Goal: Transaction & Acquisition: Download file/media

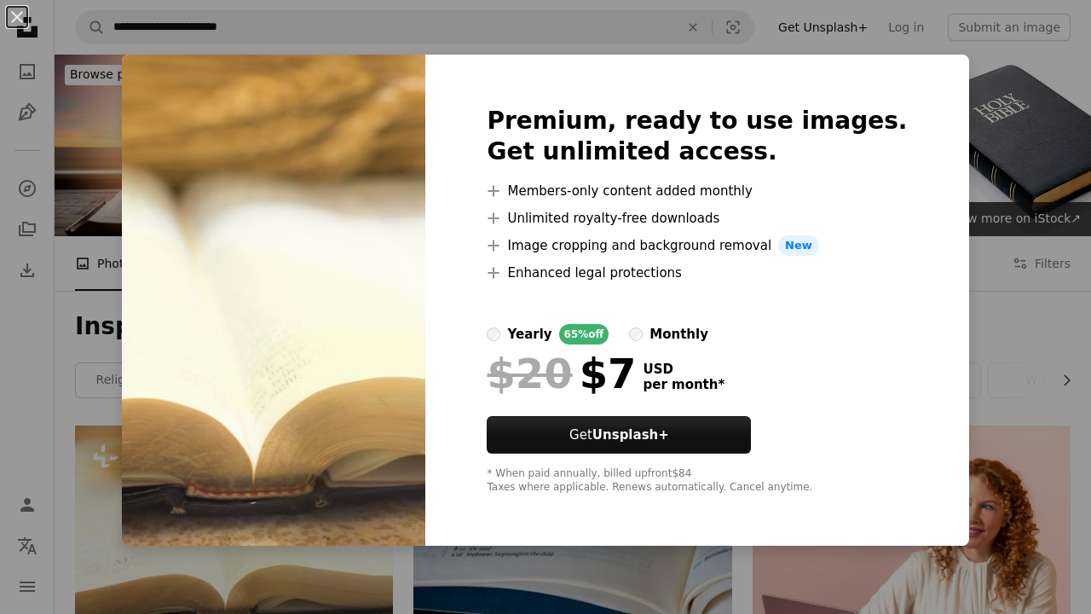
scroll to position [193, 0]
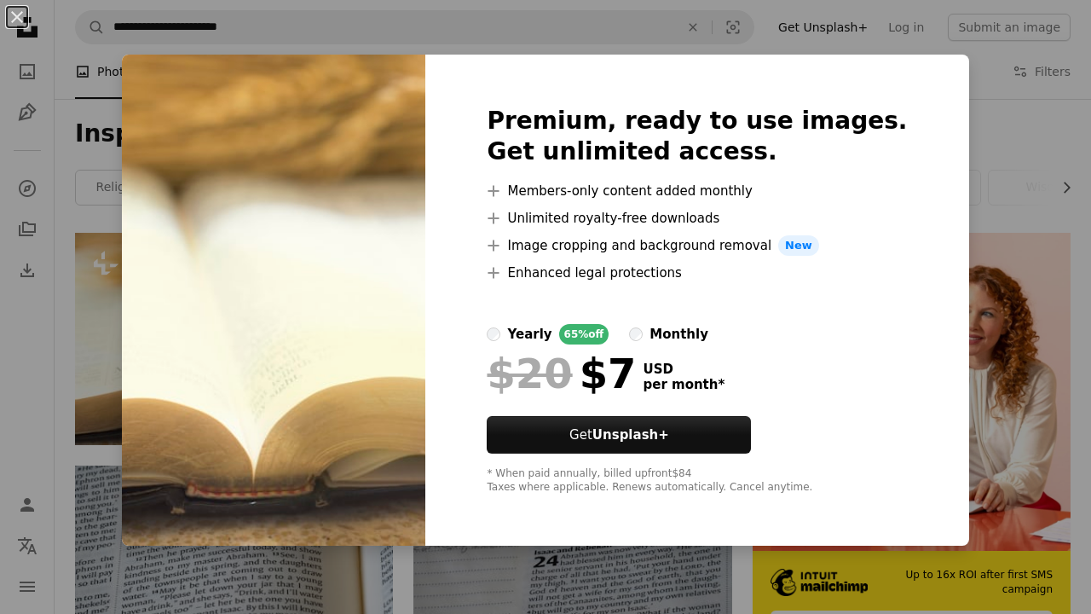
click at [745, 49] on div "An X shape Premium, ready to use images. Get unlimited access. A plus sign Memb…" at bounding box center [545, 307] width 1091 height 614
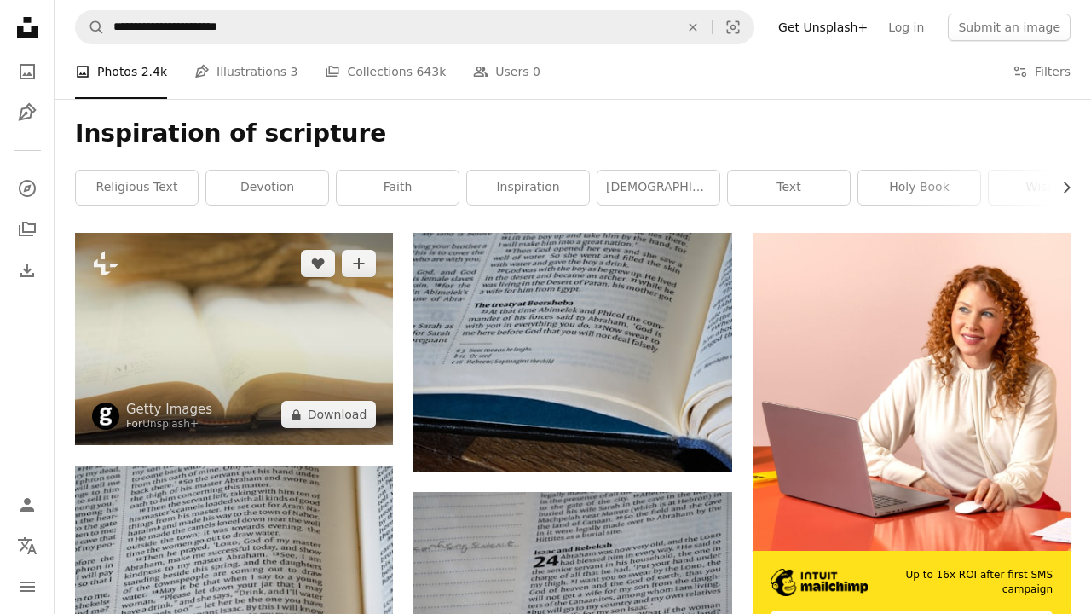
click at [315, 326] on img at bounding box center [234, 339] width 318 height 212
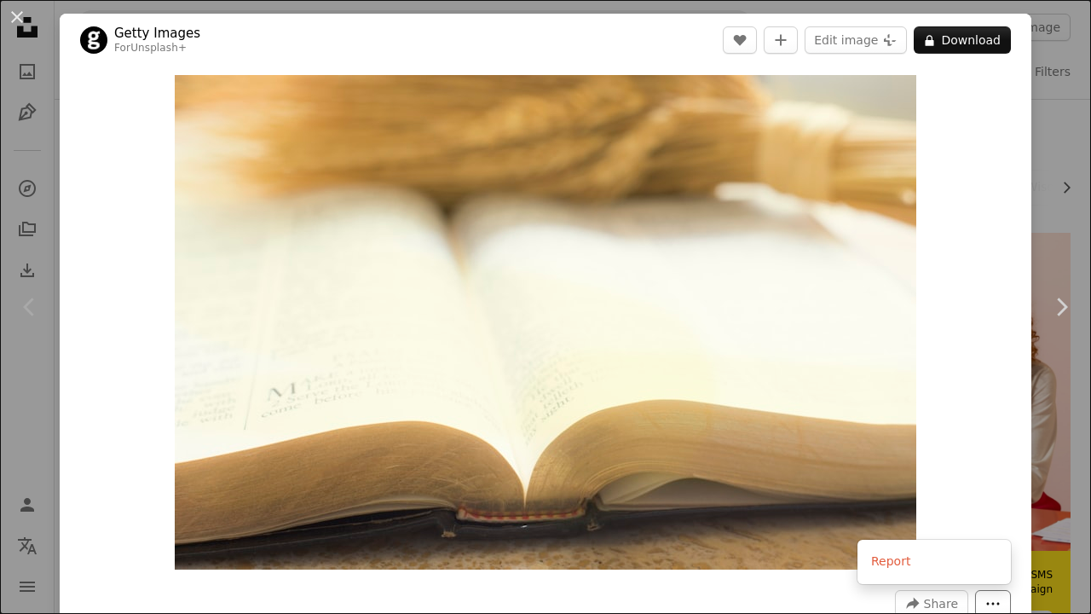
click at [1010, 594] on button "More Actions" at bounding box center [993, 603] width 36 height 27
click at [968, 438] on dialog "An X shape Chevron left Chevron right Getty Images For Unsplash+ A heart A plus…" at bounding box center [545, 307] width 1091 height 614
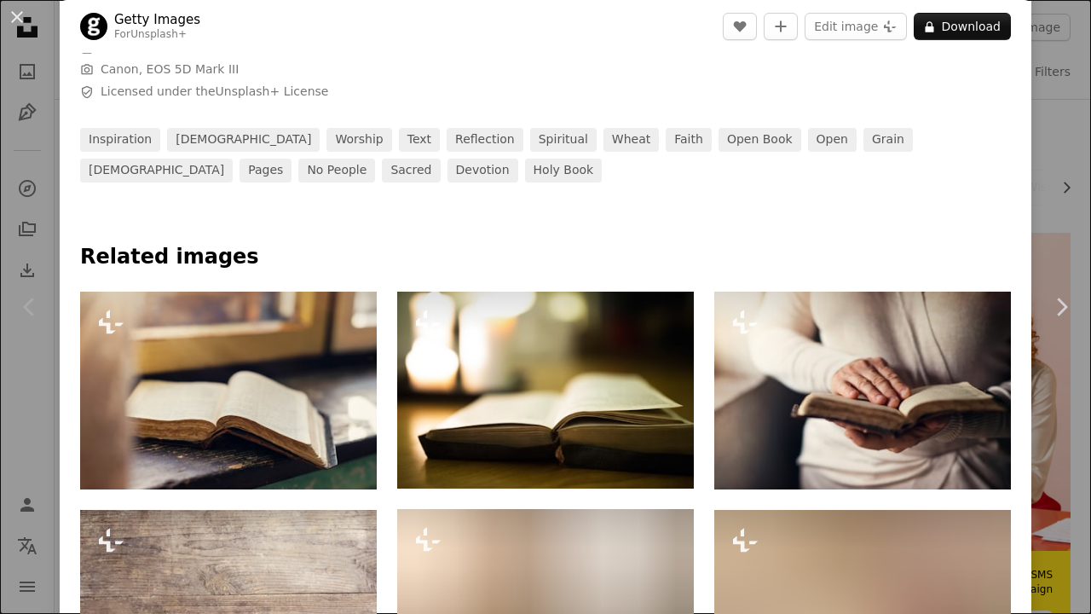
scroll to position [606, 0]
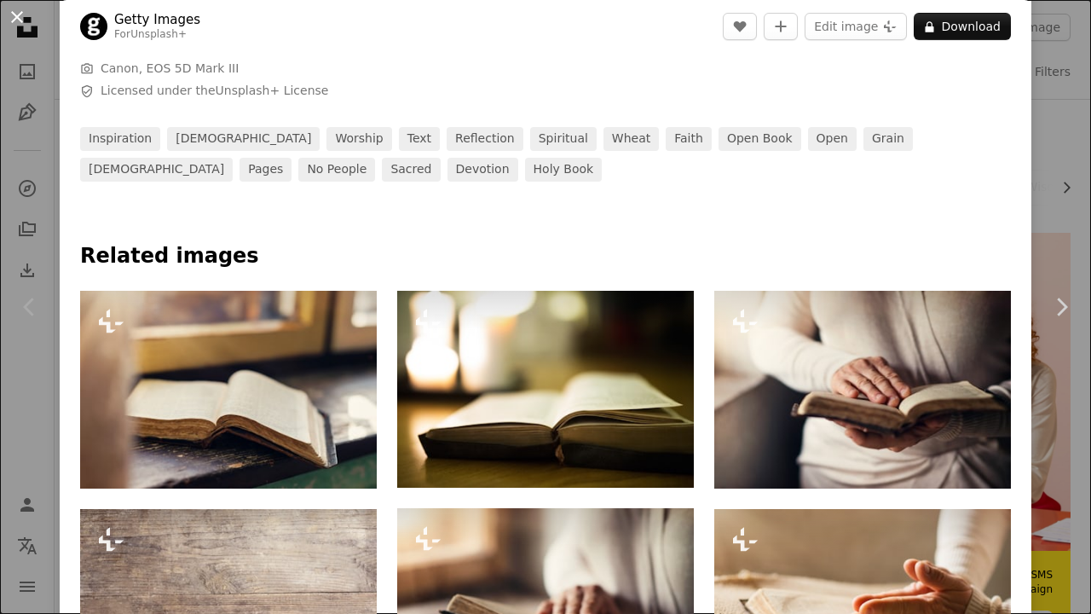
click at [19, 27] on button "An X shape" at bounding box center [17, 17] width 20 height 20
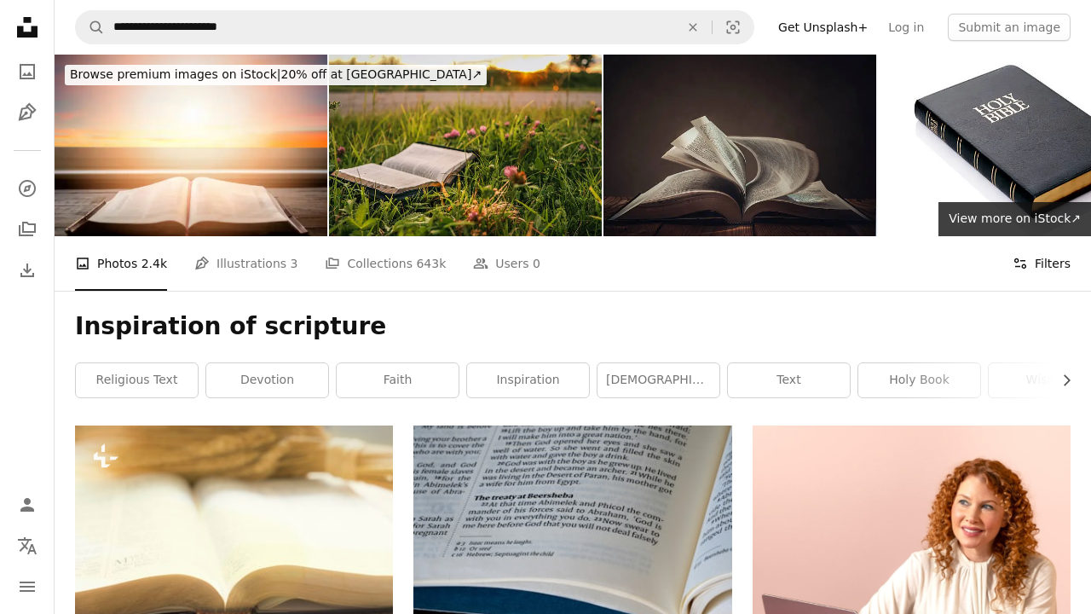
click at [1055, 256] on button "Filters Filters" at bounding box center [1042, 263] width 58 height 55
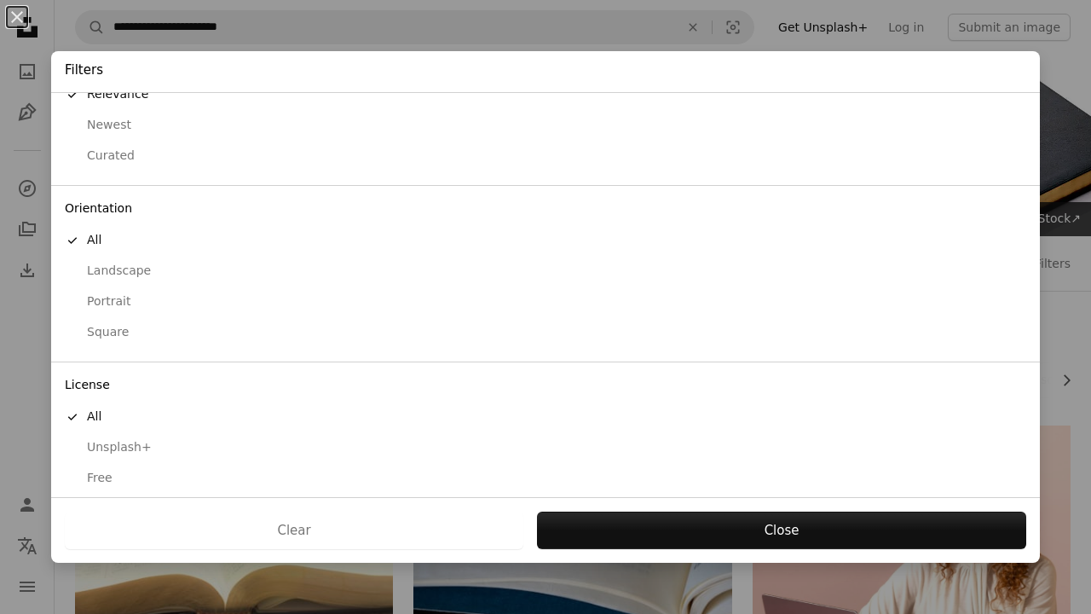
scroll to position [52, 0]
click at [120, 471] on div "Free" at bounding box center [546, 479] width 962 height 17
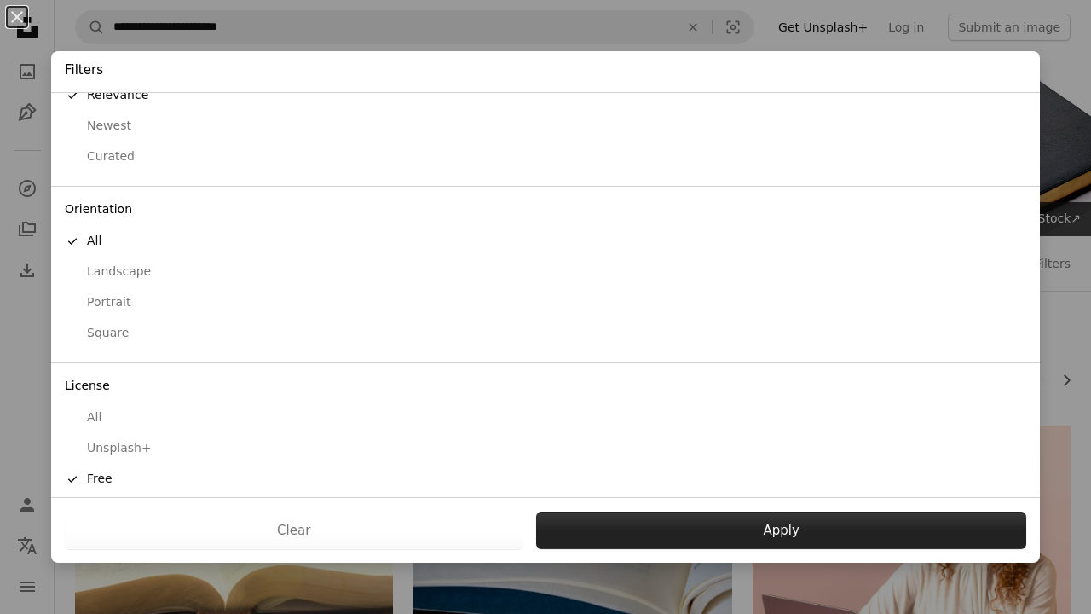
click at [612, 540] on button "Apply" at bounding box center [781, 530] width 490 height 38
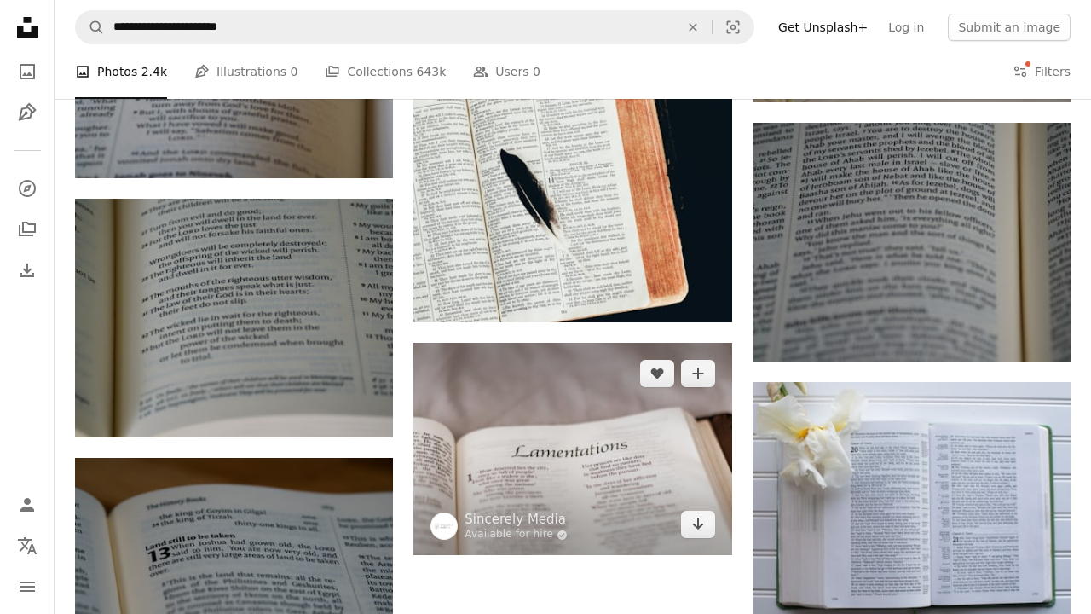
scroll to position [1947, 0]
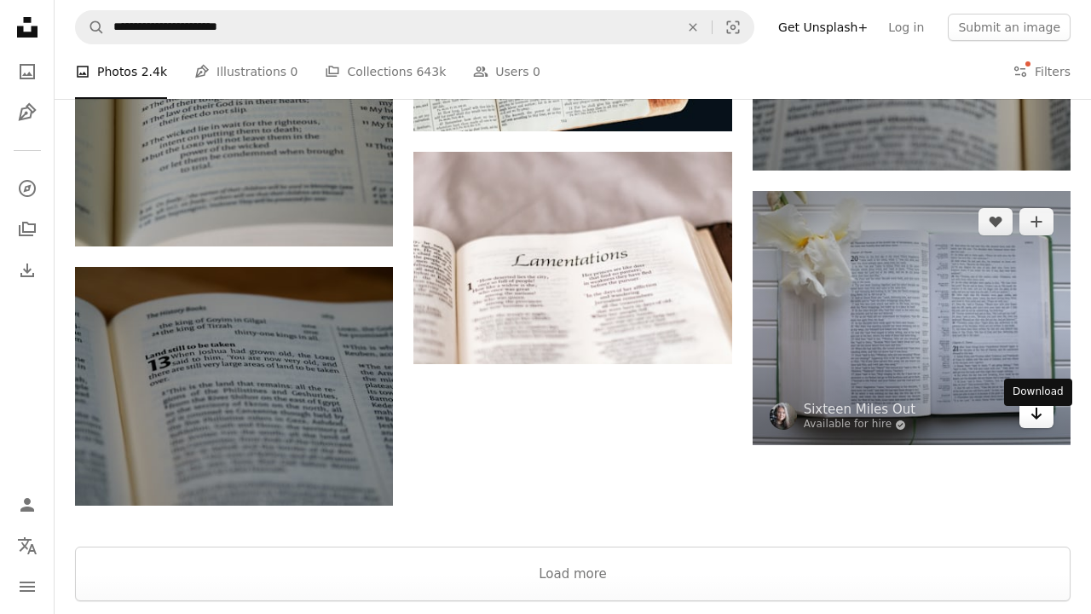
click at [1034, 424] on icon "Arrow pointing down" at bounding box center [1037, 413] width 14 height 20
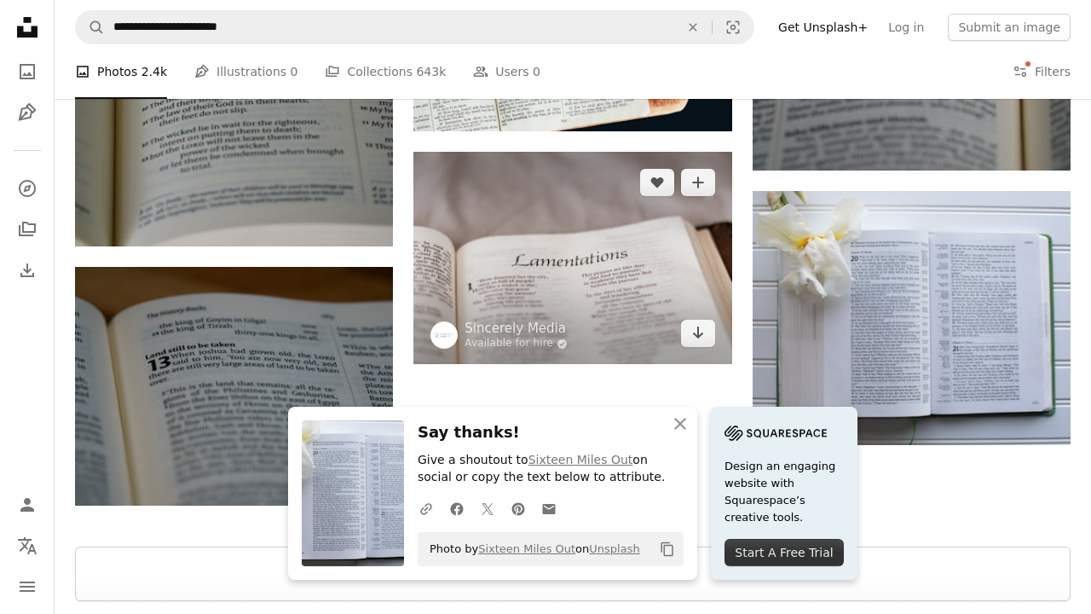
click at [517, 176] on img at bounding box center [572, 258] width 318 height 212
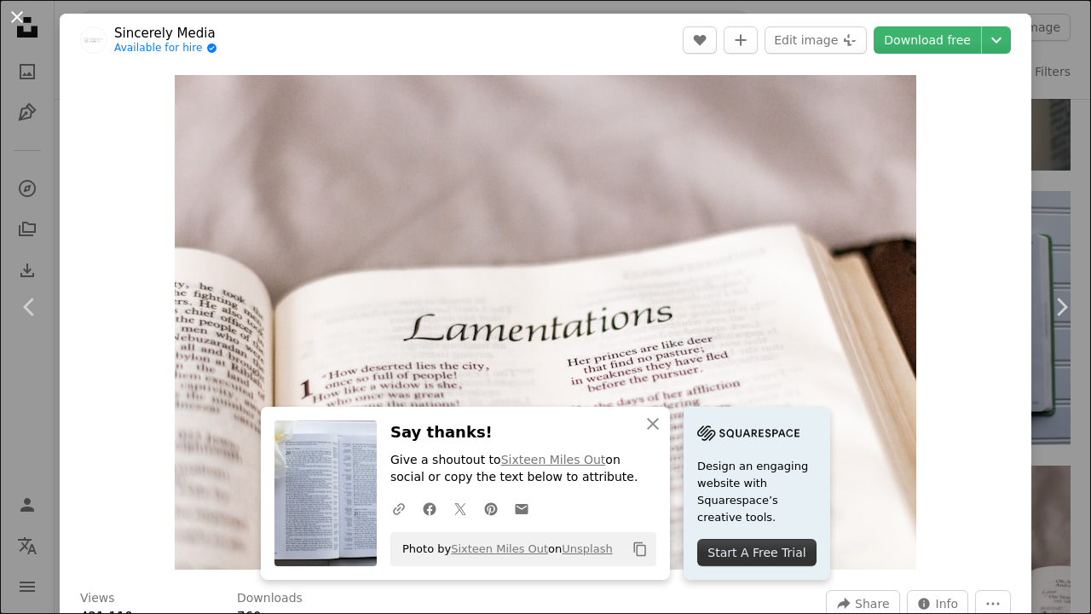
click at [22, 20] on button "An X shape" at bounding box center [17, 17] width 20 height 20
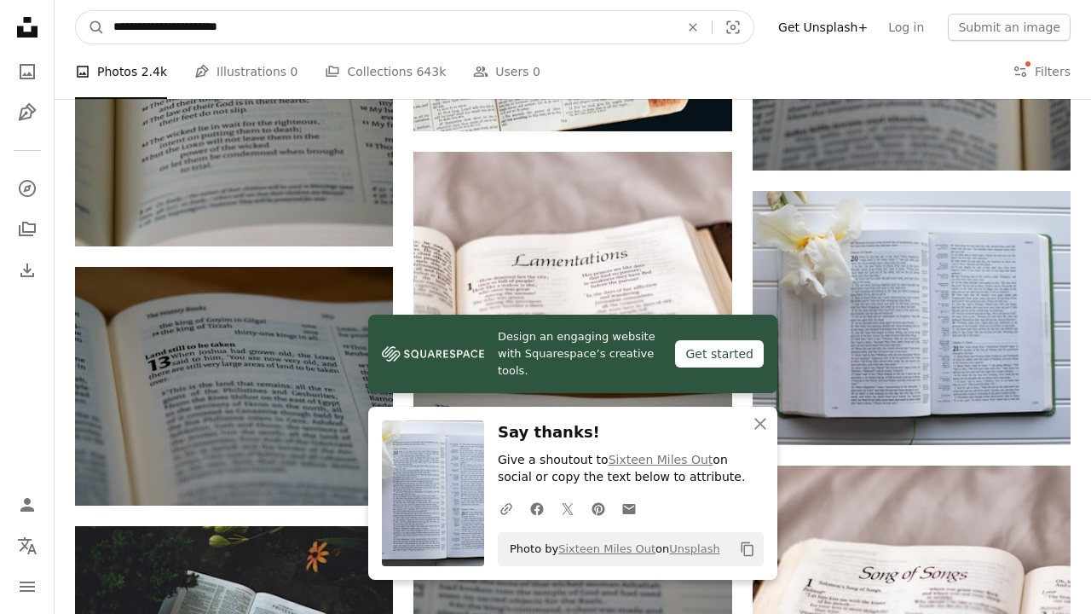
click at [278, 36] on input "**********" at bounding box center [389, 27] width 569 height 32
drag, startPoint x: 282, startPoint y: 36, endPoint x: 13, endPoint y: -40, distance: 279.9
click at [13, 0] on html "**********" at bounding box center [545, 579] width 1091 height 5053
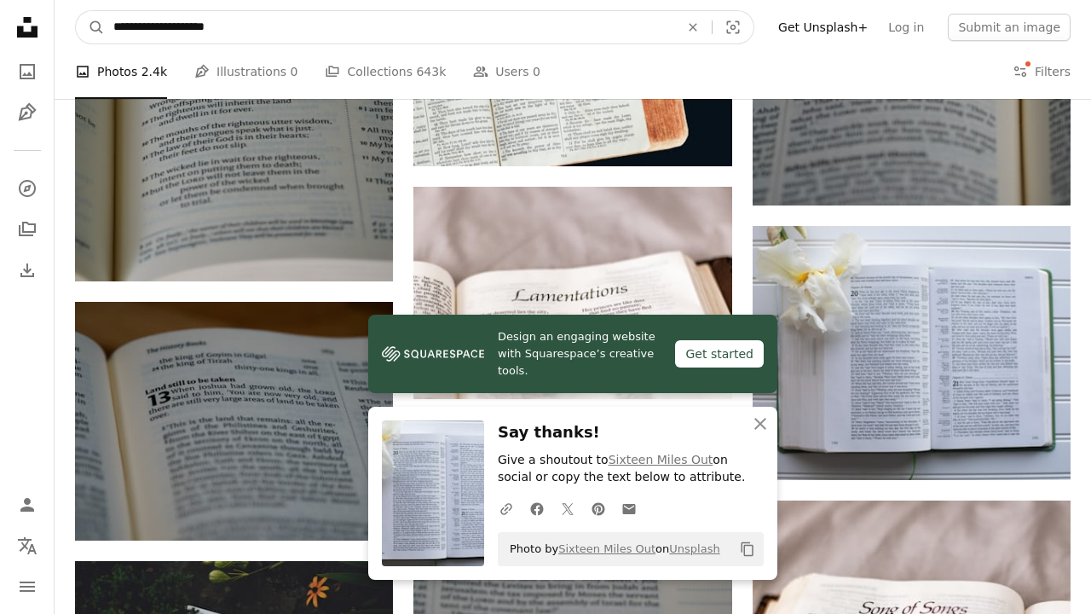
type input "**********"
click at [90, 27] on button "A magnifying glass" at bounding box center [90, 27] width 29 height 32
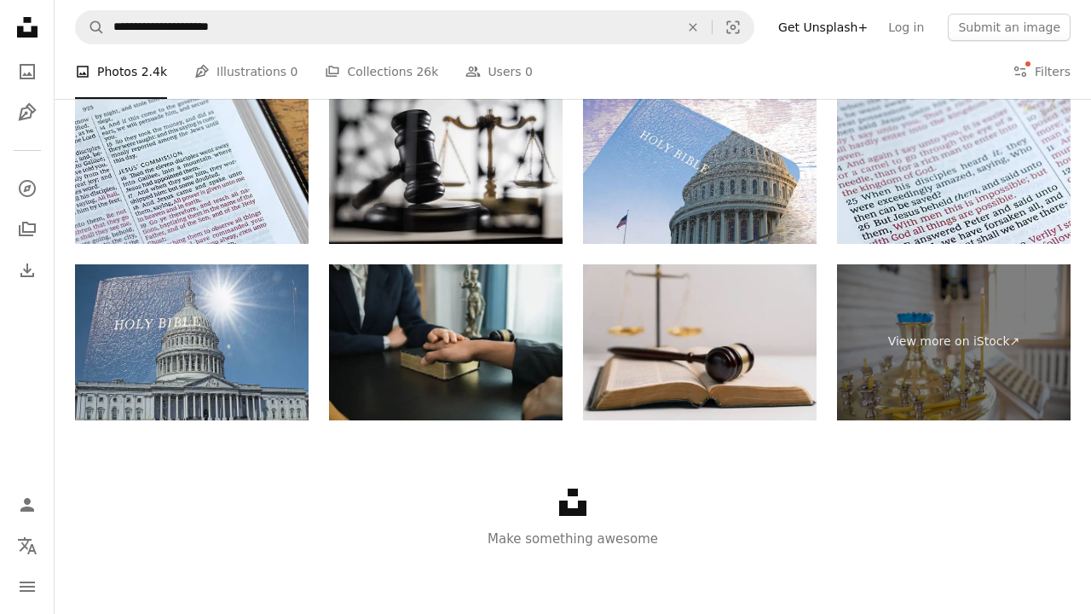
scroll to position [2460, 0]
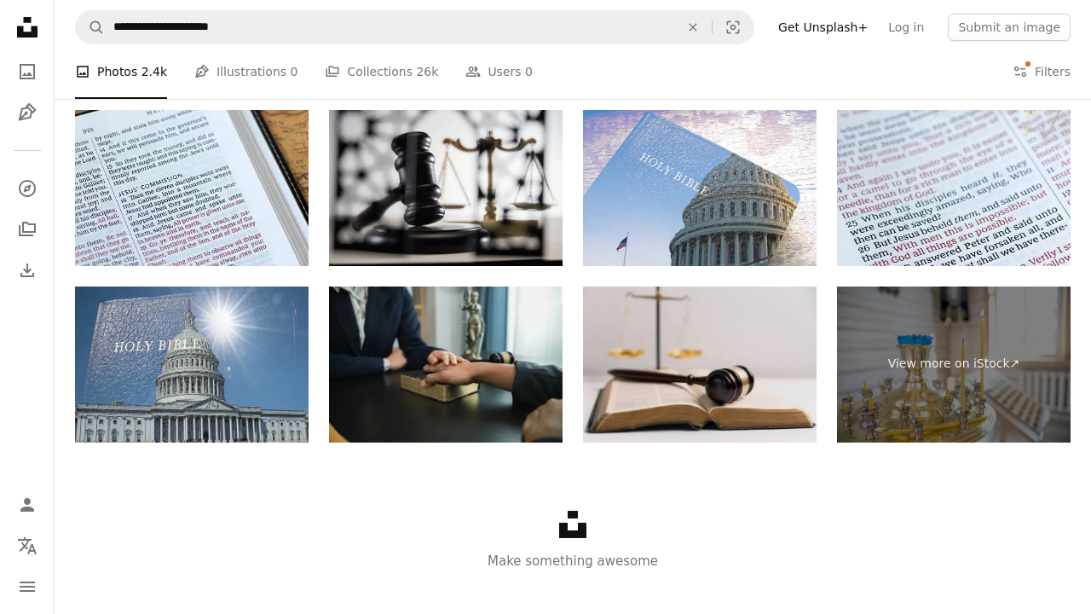
click at [754, 406] on img at bounding box center [700, 364] width 234 height 156
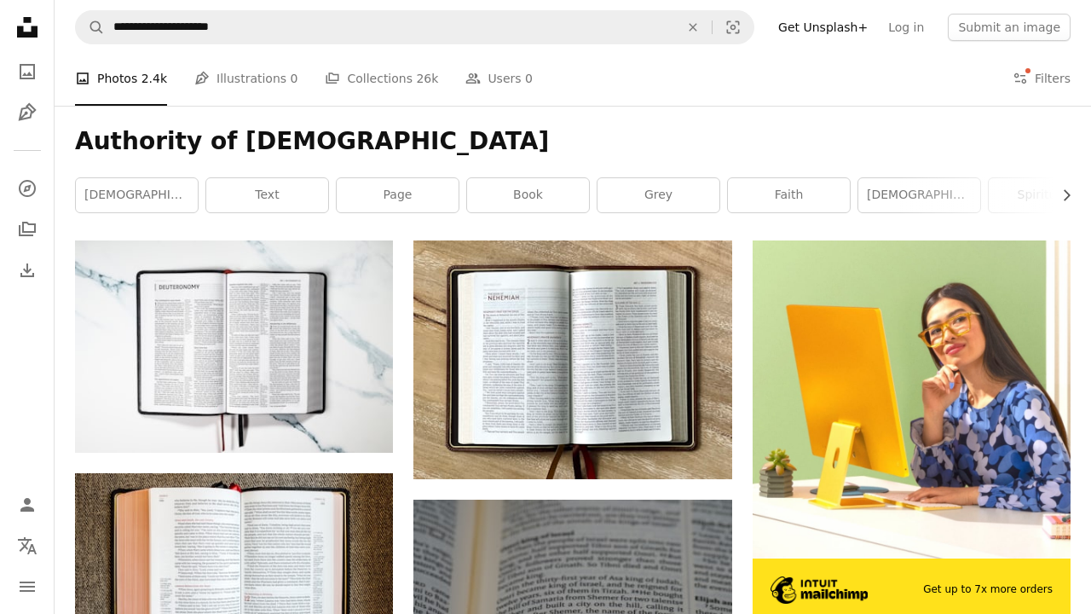
scroll to position [182, 0]
